Goal: Task Accomplishment & Management: Manage account settings

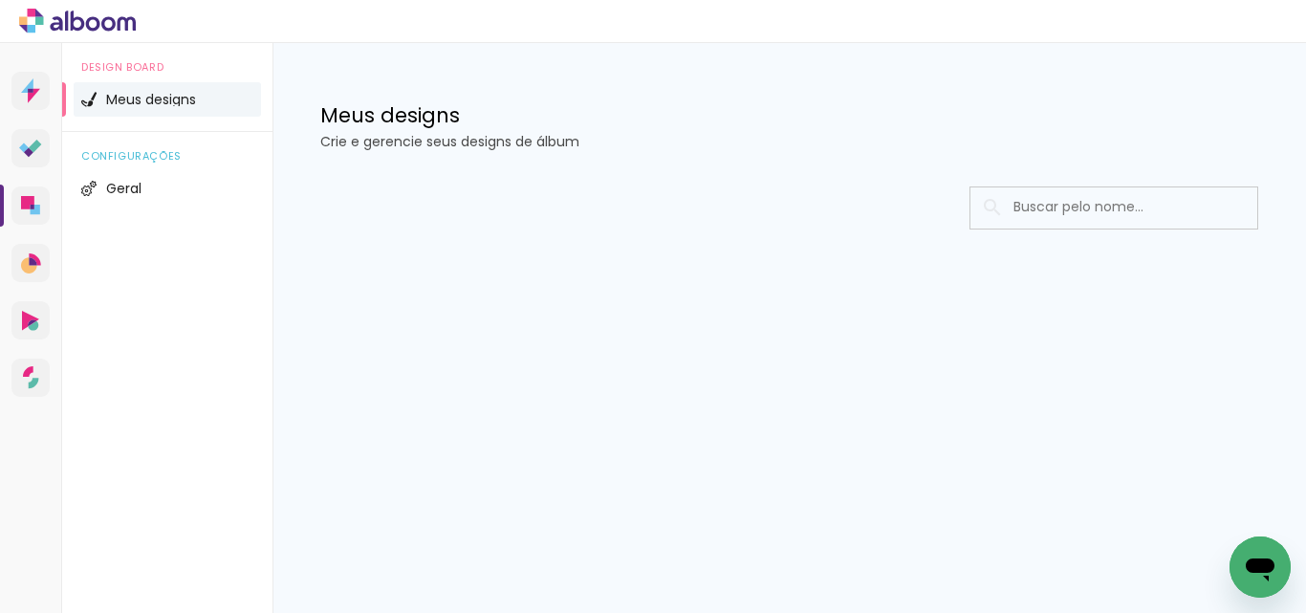
click at [894, 113] on h1 "Meus designs" at bounding box center [789, 115] width 938 height 20
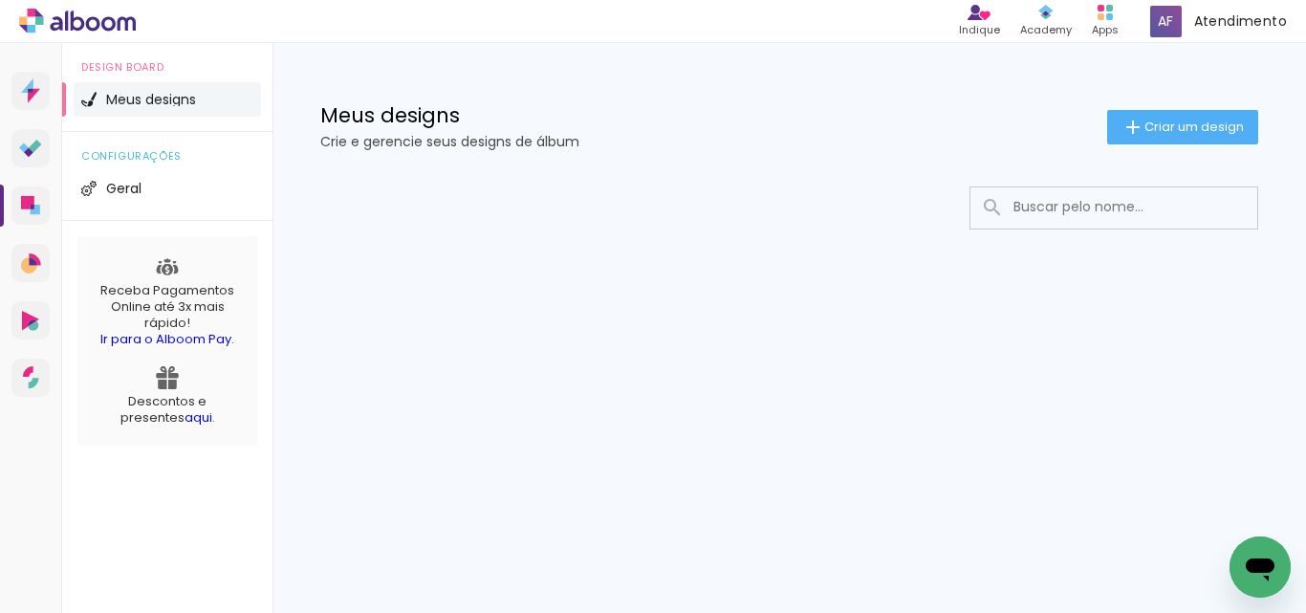
click at [641, 93] on div "Meus designs Crie e gerencie seus designs de álbum Criar um design" at bounding box center [788, 105] width 1033 height 124
drag, startPoint x: 109, startPoint y: 532, endPoint x: 192, endPoint y: 415, distance: 144.0
click at [110, 530] on div "Design Board Meus designs configurações Geral Receba Pagamentos Online até 3x m…" at bounding box center [167, 349] width 210 height 613
